Goal: Find specific page/section: Find specific page/section

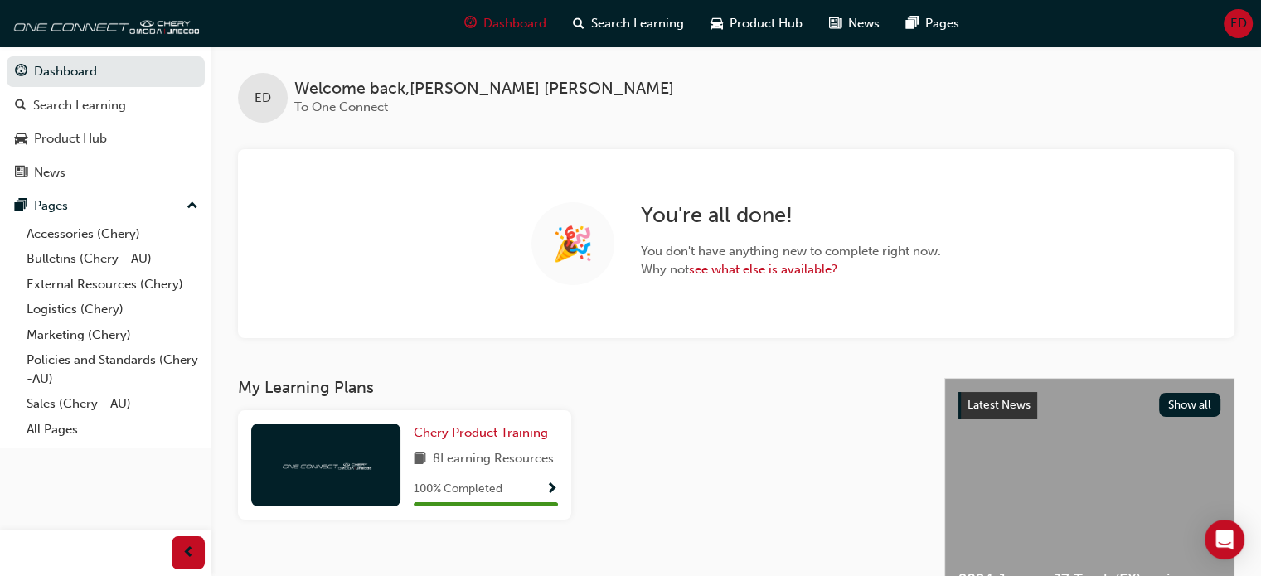
click at [53, 414] on link "Sales (Chery - AU)" at bounding box center [112, 404] width 185 height 26
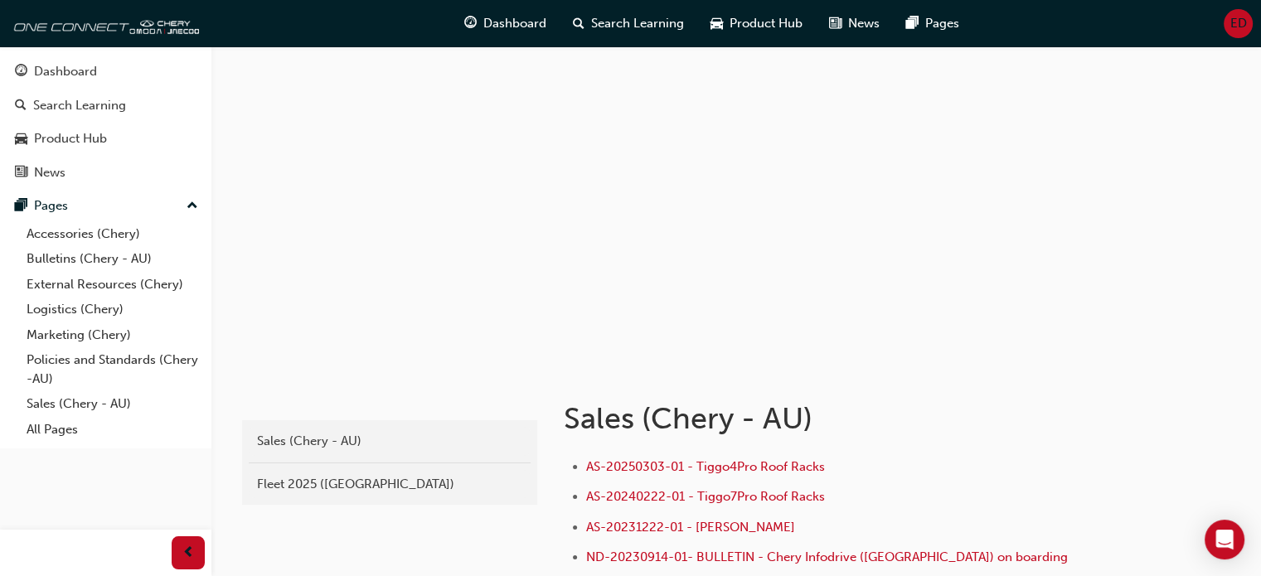
scroll to position [166, 0]
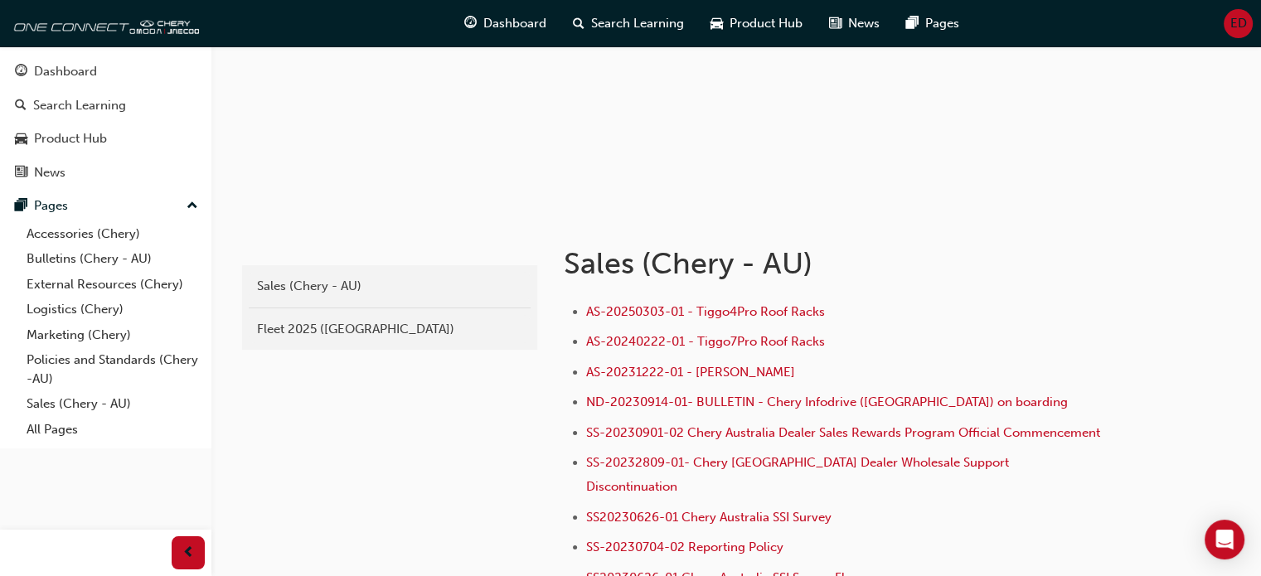
click at [319, 338] on div "Fleet 2025 ([GEOGRAPHIC_DATA])" at bounding box center [389, 329] width 265 height 19
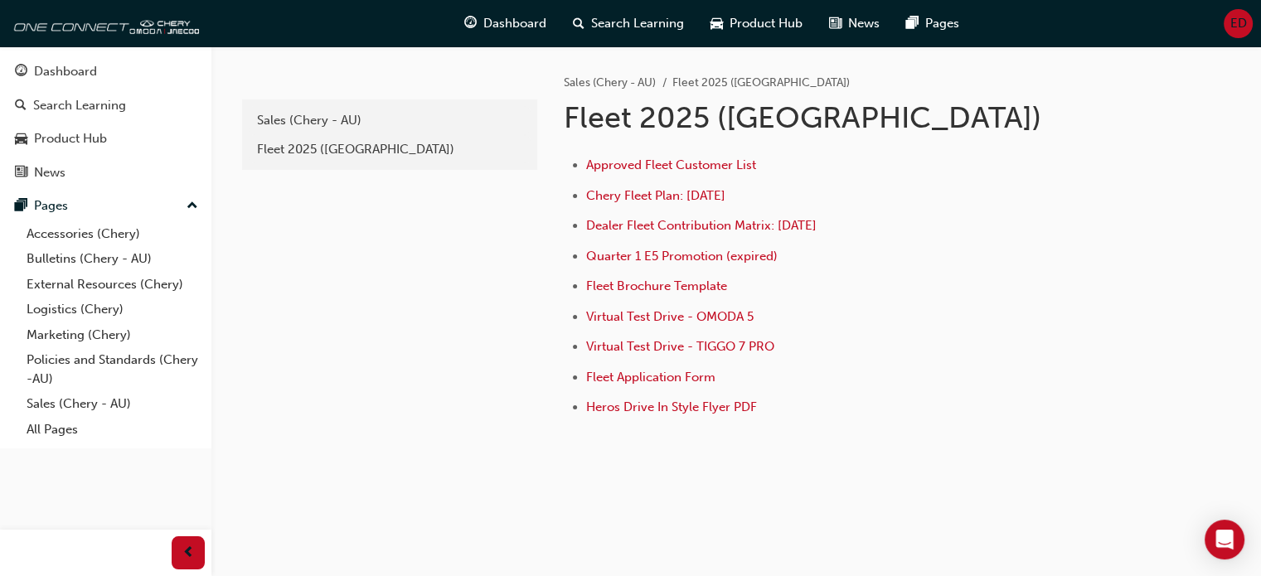
click at [667, 214] on ul "Approved Fleet Customer List Chery Fleet Plan: [DATE] Dealer Fleet Contribution…" at bounding box center [833, 288] width 539 height 266
click at [670, 218] on span "Dealer Fleet Contribution Matrix: [DATE]" at bounding box center [701, 225] width 231 height 15
